Goal: Task Accomplishment & Management: Manage account settings

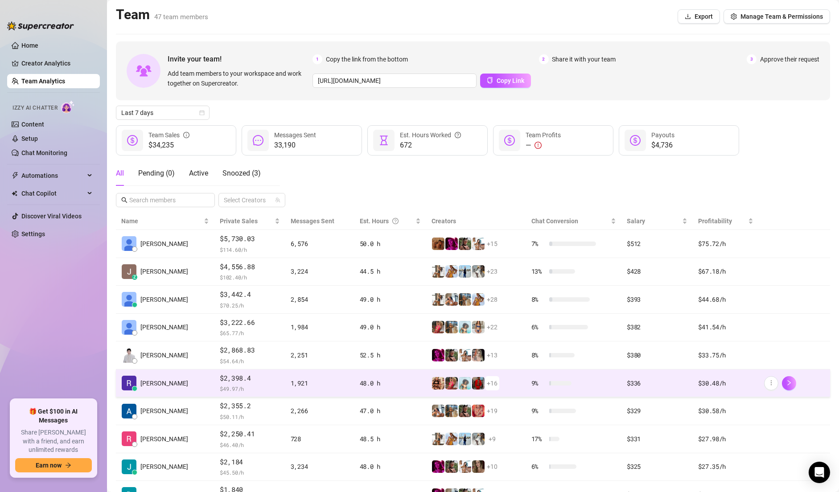
scroll to position [66, 0]
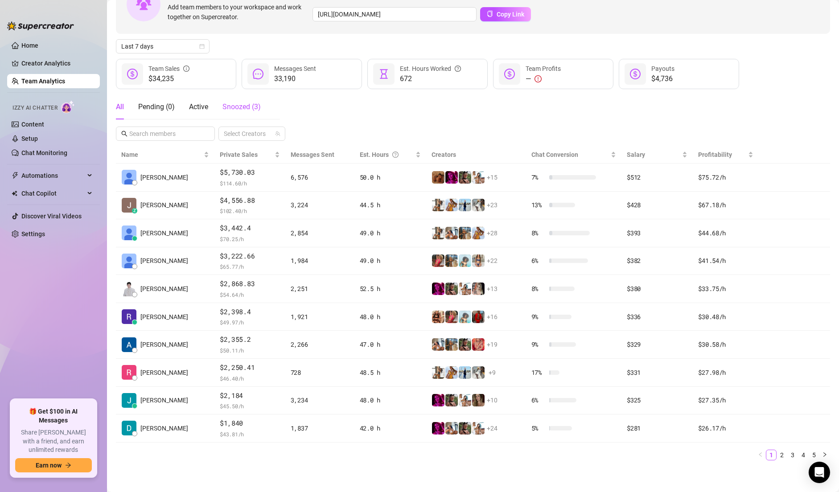
click at [241, 112] on div "Snoozed ( 3 )" at bounding box center [242, 107] width 38 height 11
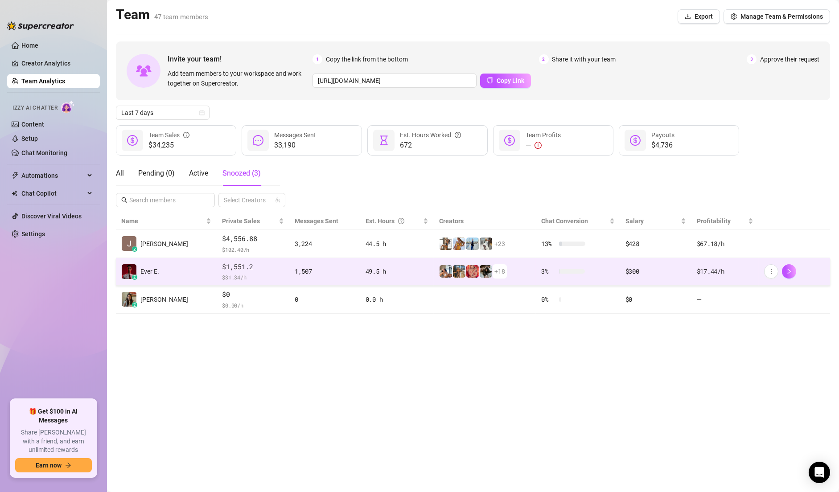
click at [163, 267] on td "z Ever E." at bounding box center [166, 272] width 101 height 28
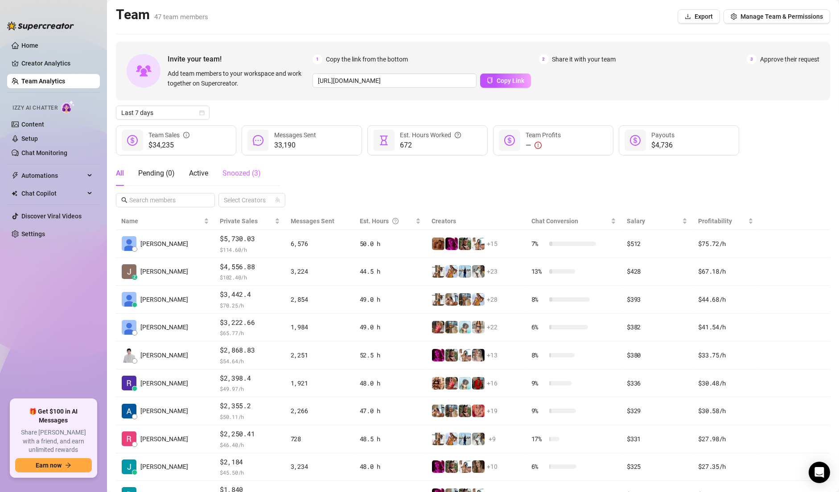
click at [243, 179] on div "Snoozed ( 3 )" at bounding box center [242, 173] width 38 height 25
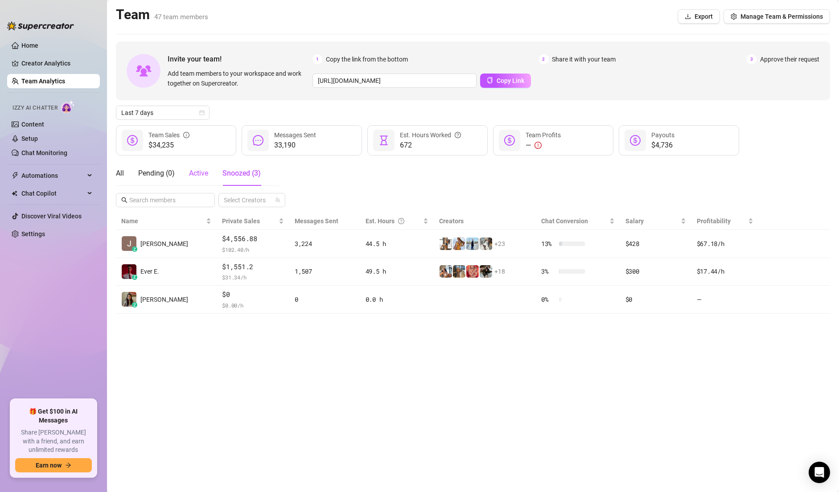
click at [198, 177] on div "Active" at bounding box center [198, 173] width 19 height 11
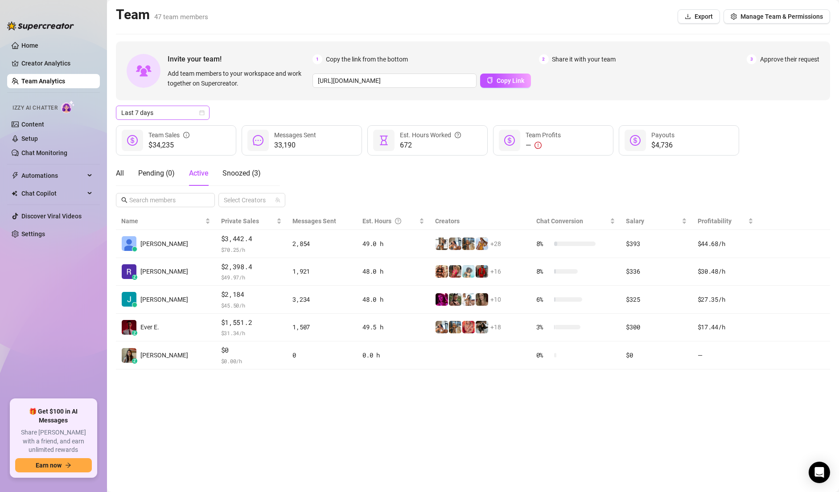
click at [177, 111] on span "Last 7 days" at bounding box center [162, 112] width 83 height 13
click at [157, 132] on div "Last 24 hours" at bounding box center [162, 131] width 79 height 10
